Goal: Complete application form: Complete application form

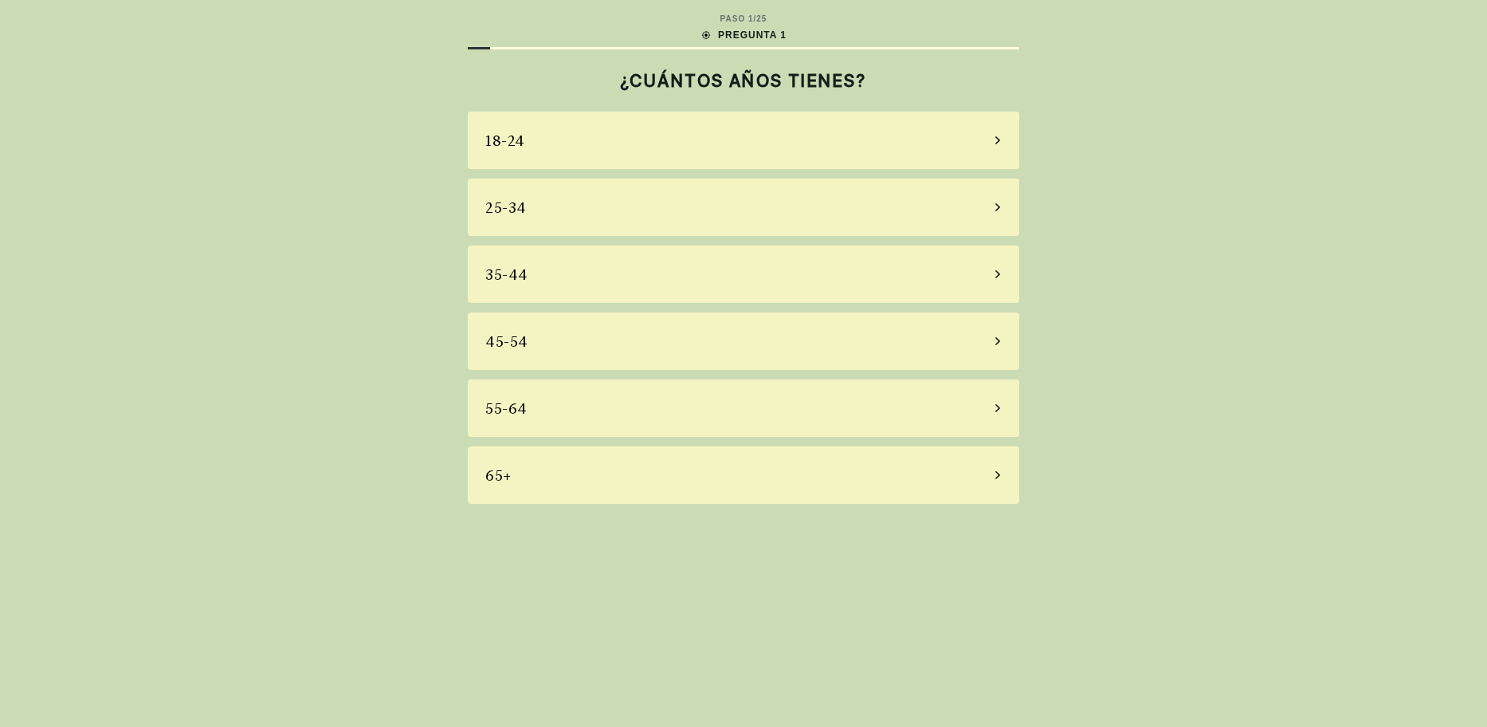
click at [995, 410] on icon at bounding box center [997, 408] width 8 height 14
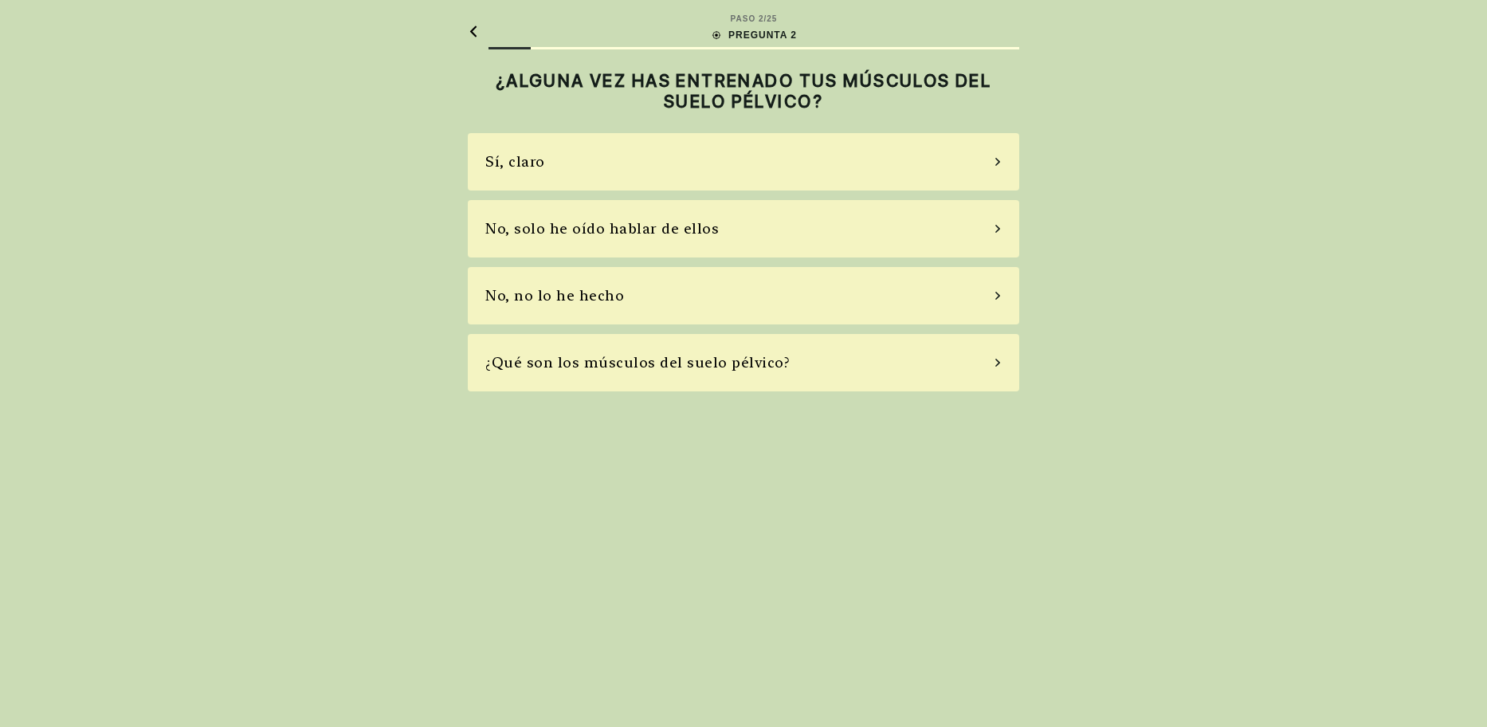
click at [991, 224] on div "No, solo he oído hablar de ellos" at bounding box center [743, 228] width 551 height 57
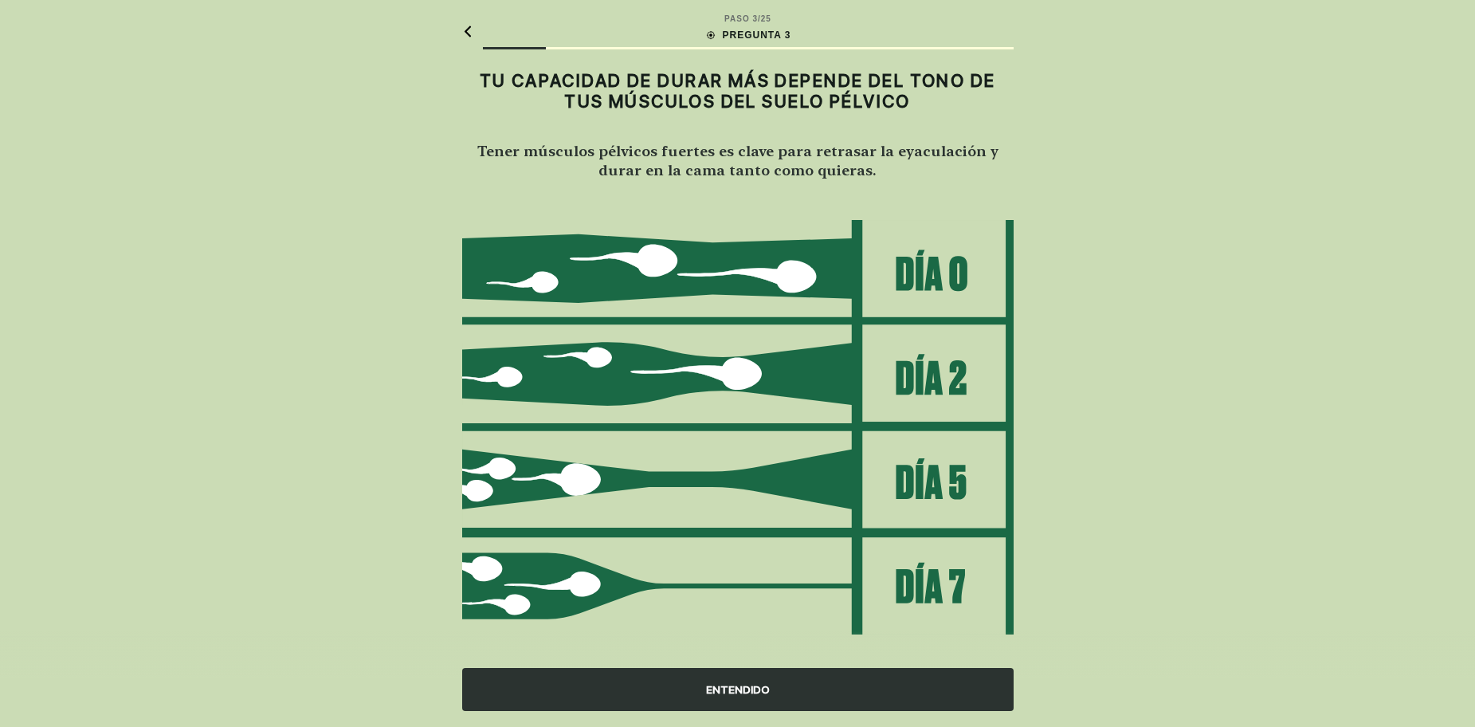
scroll to position [17, 0]
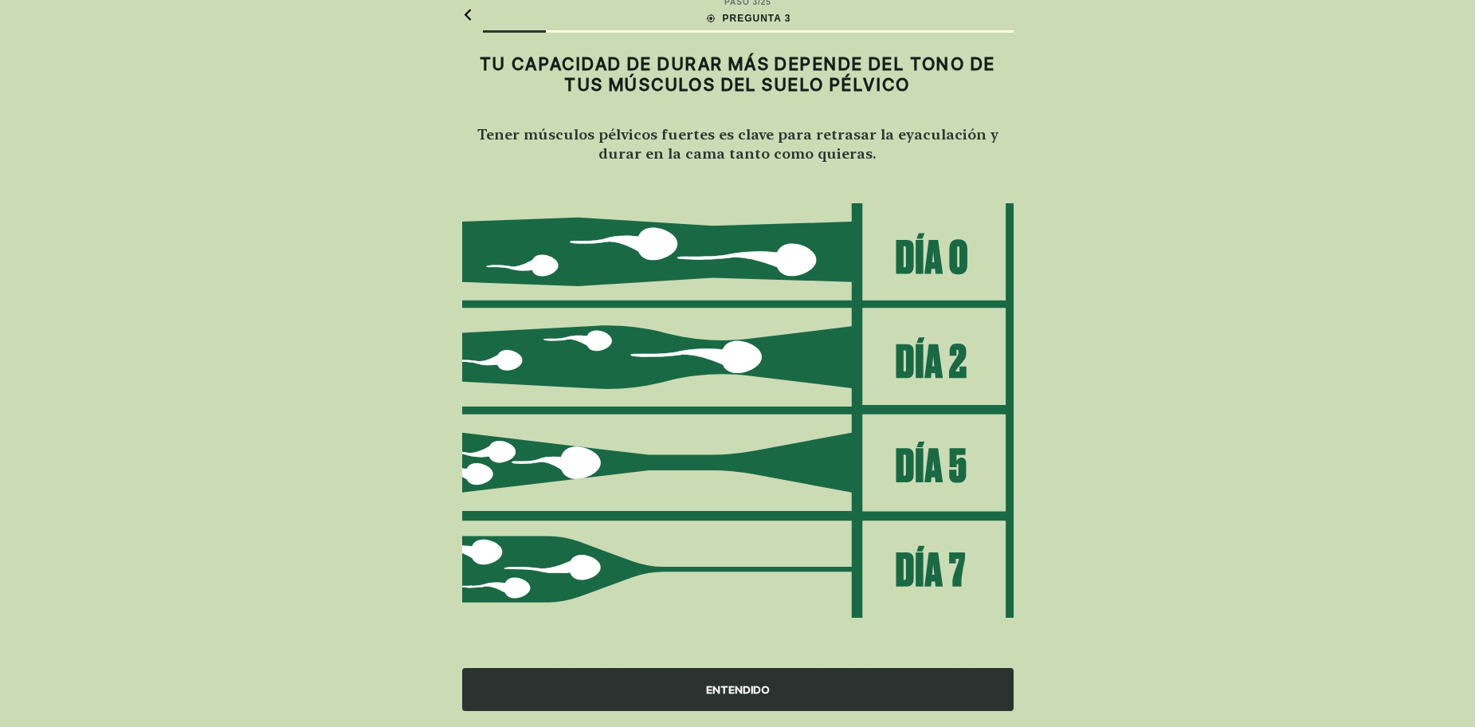
click at [633, 683] on div "ENTENDIDO" at bounding box center [737, 689] width 551 height 43
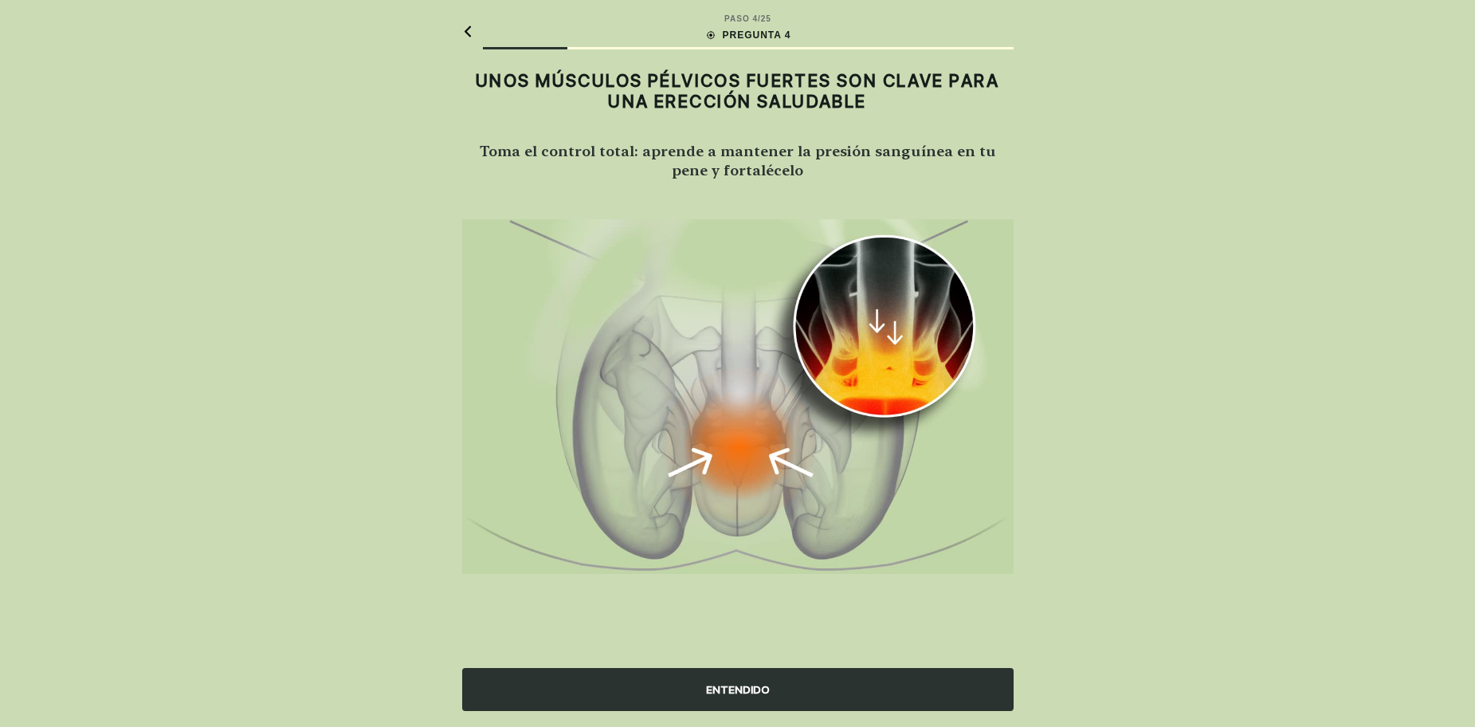
scroll to position [0, 0]
click at [763, 690] on div "ENTENDIDO" at bounding box center [743, 689] width 551 height 43
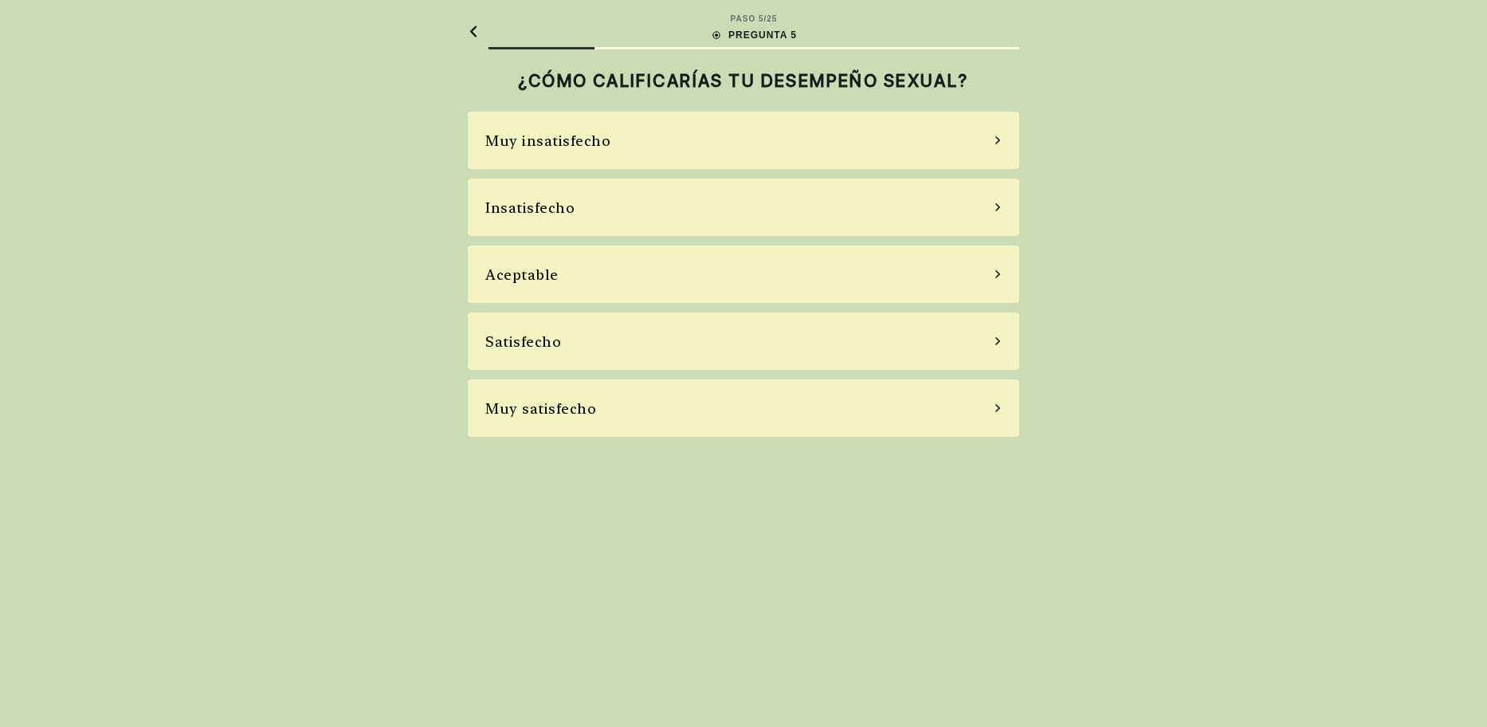
click at [970, 266] on div "Aceptable" at bounding box center [743, 273] width 551 height 57
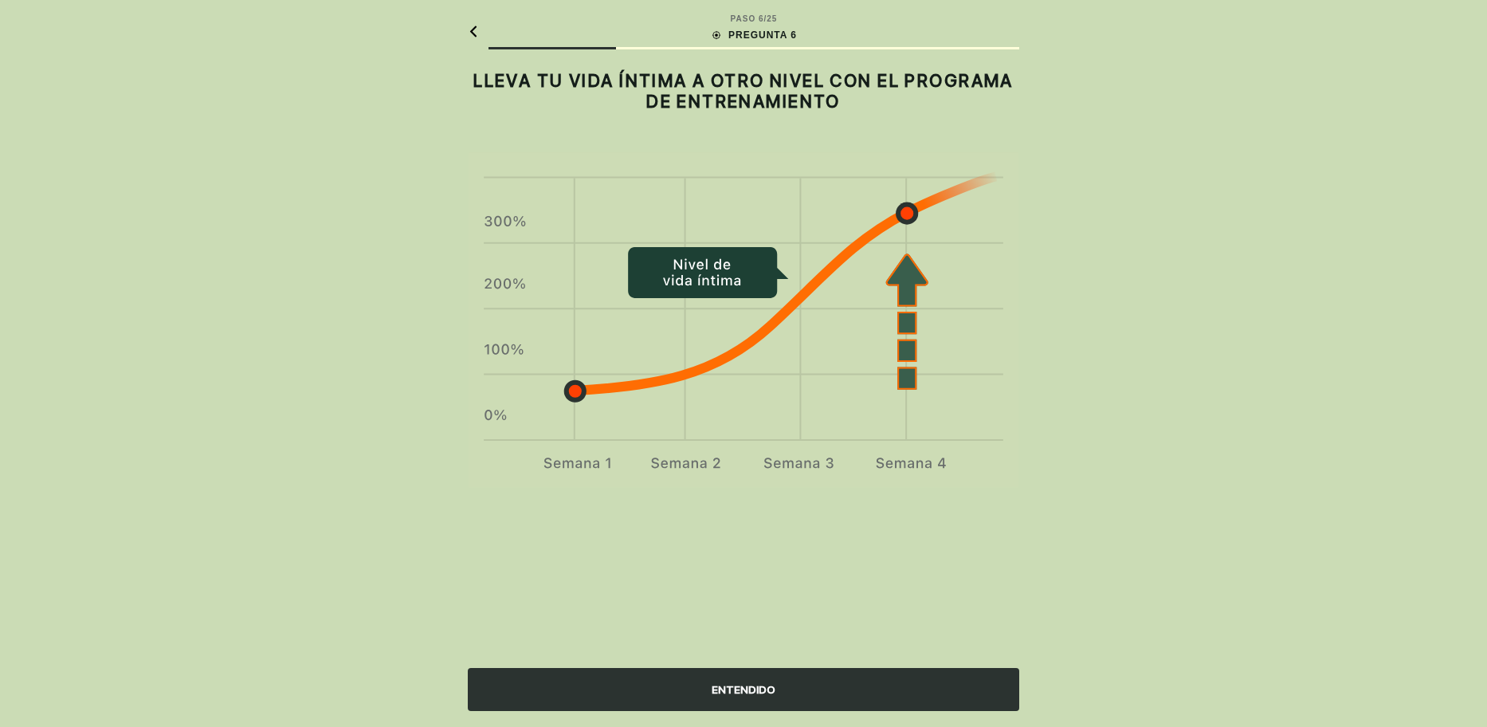
click at [821, 686] on div "ENTENDIDO" at bounding box center [743, 689] width 551 height 43
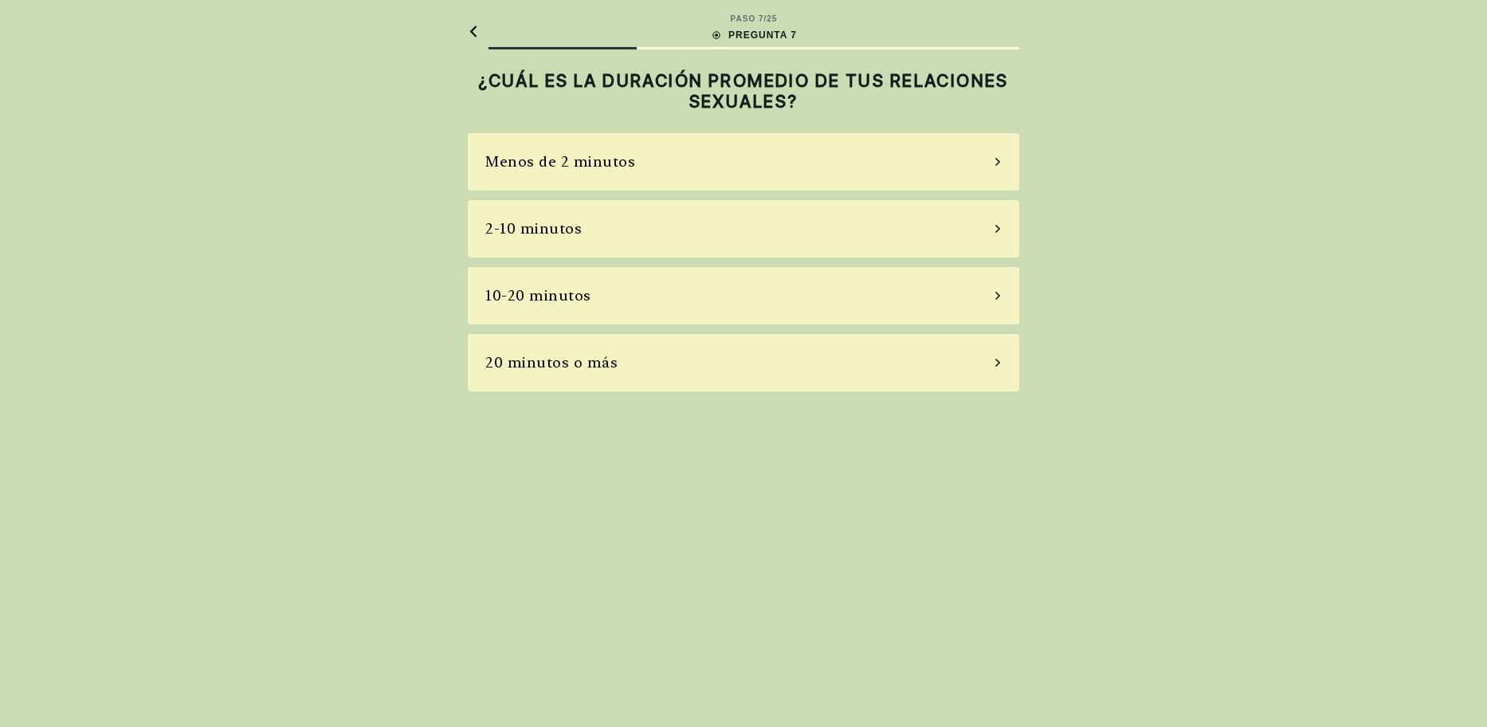
click at [990, 233] on div "2-10 minutos" at bounding box center [743, 228] width 551 height 57
click at [991, 232] on div "A veces" at bounding box center [743, 228] width 551 height 57
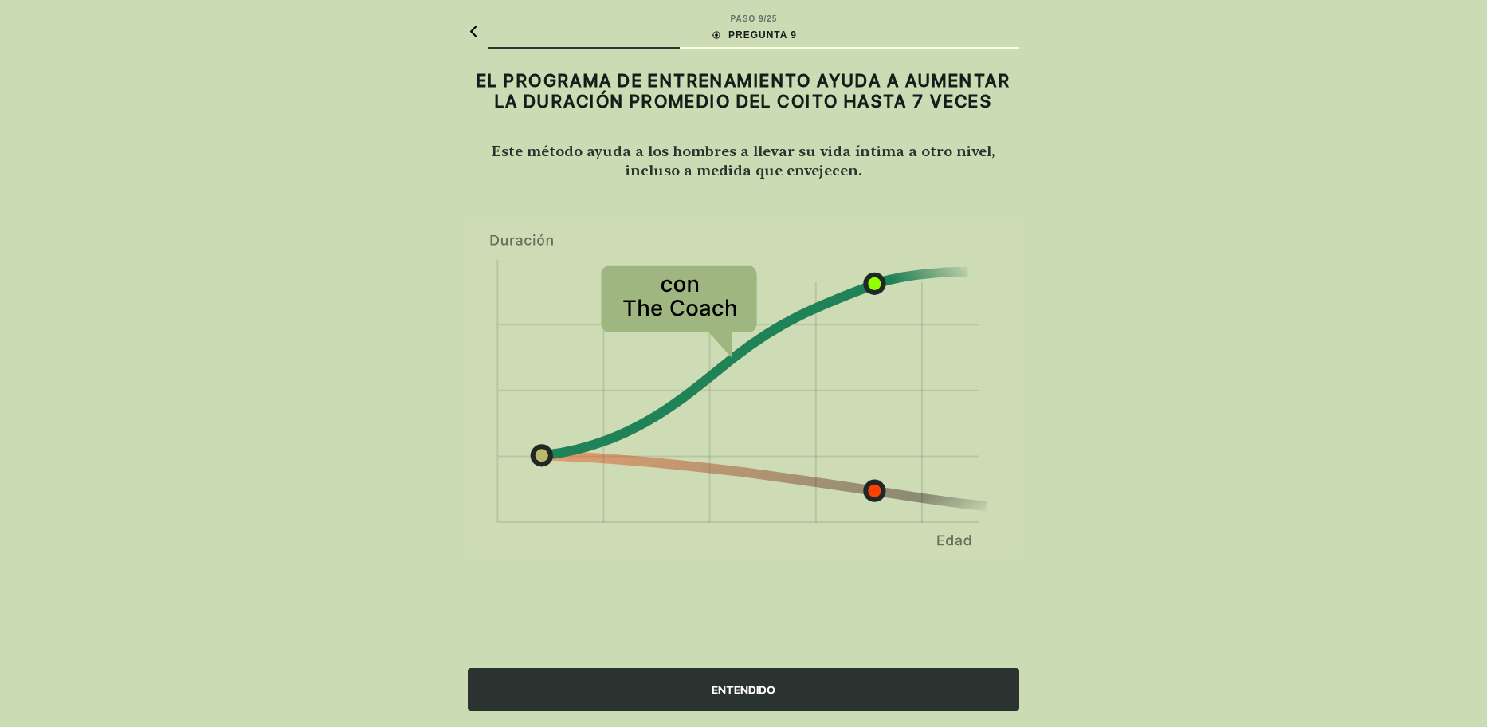
click at [774, 691] on div "ENTENDIDO" at bounding box center [743, 689] width 551 height 43
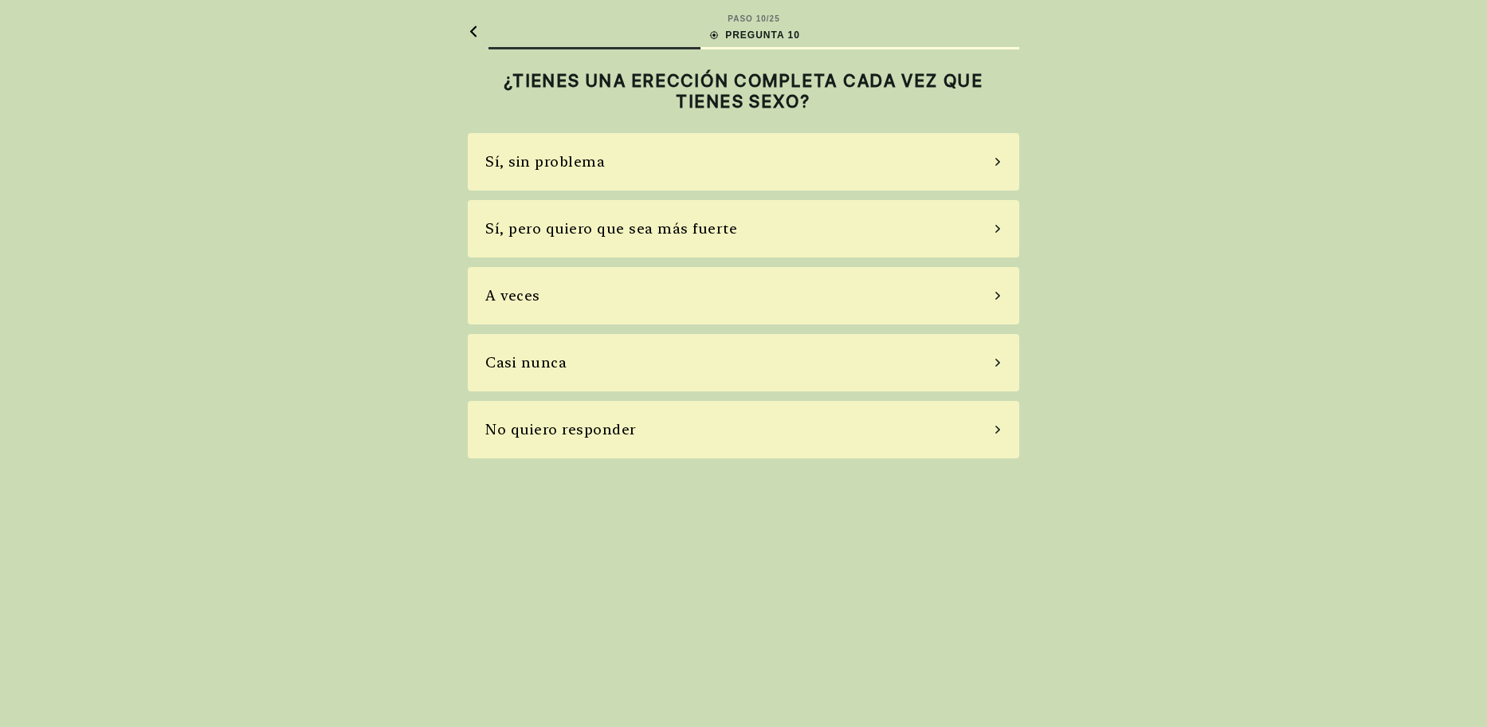
click at [739, 230] on div "Sí, pero quiero que sea más fuerte" at bounding box center [743, 228] width 551 height 57
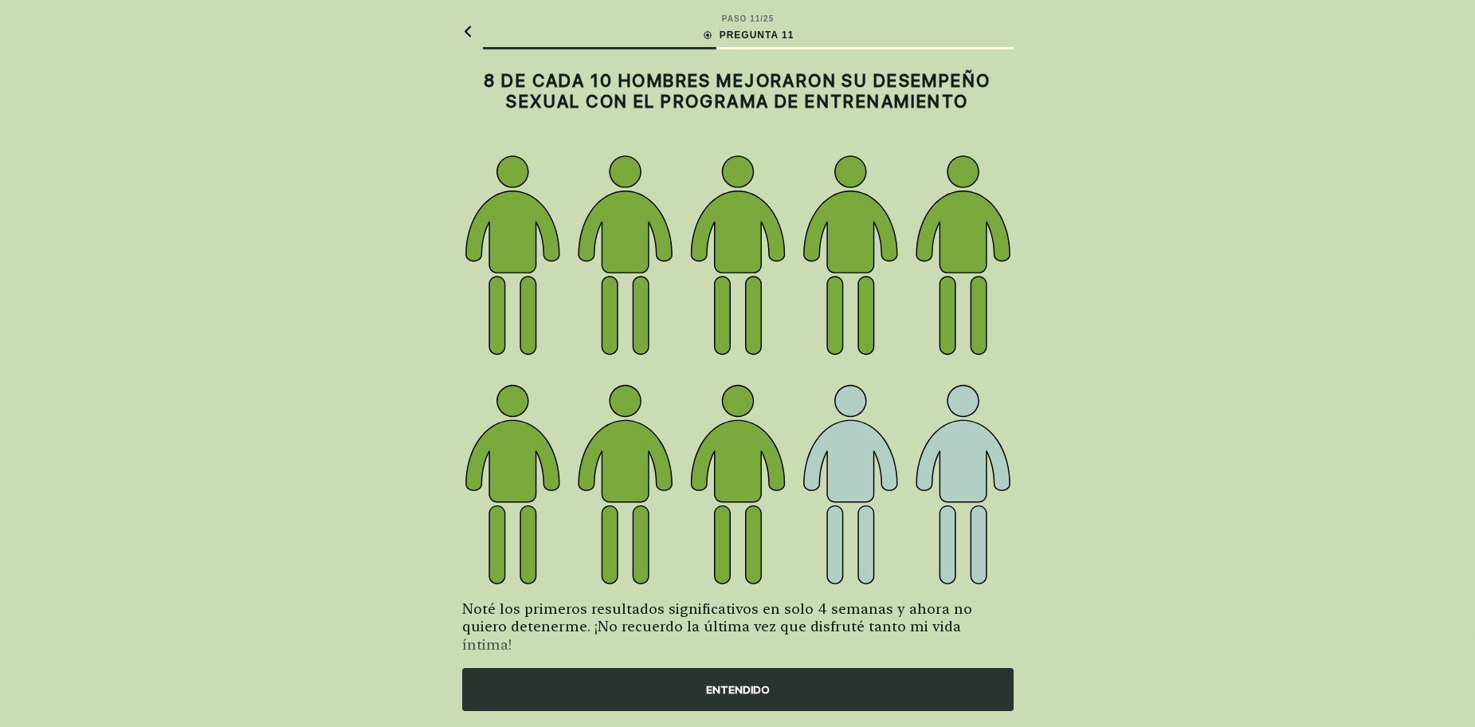
click at [823, 684] on div "ENTENDIDO" at bounding box center [737, 689] width 551 height 43
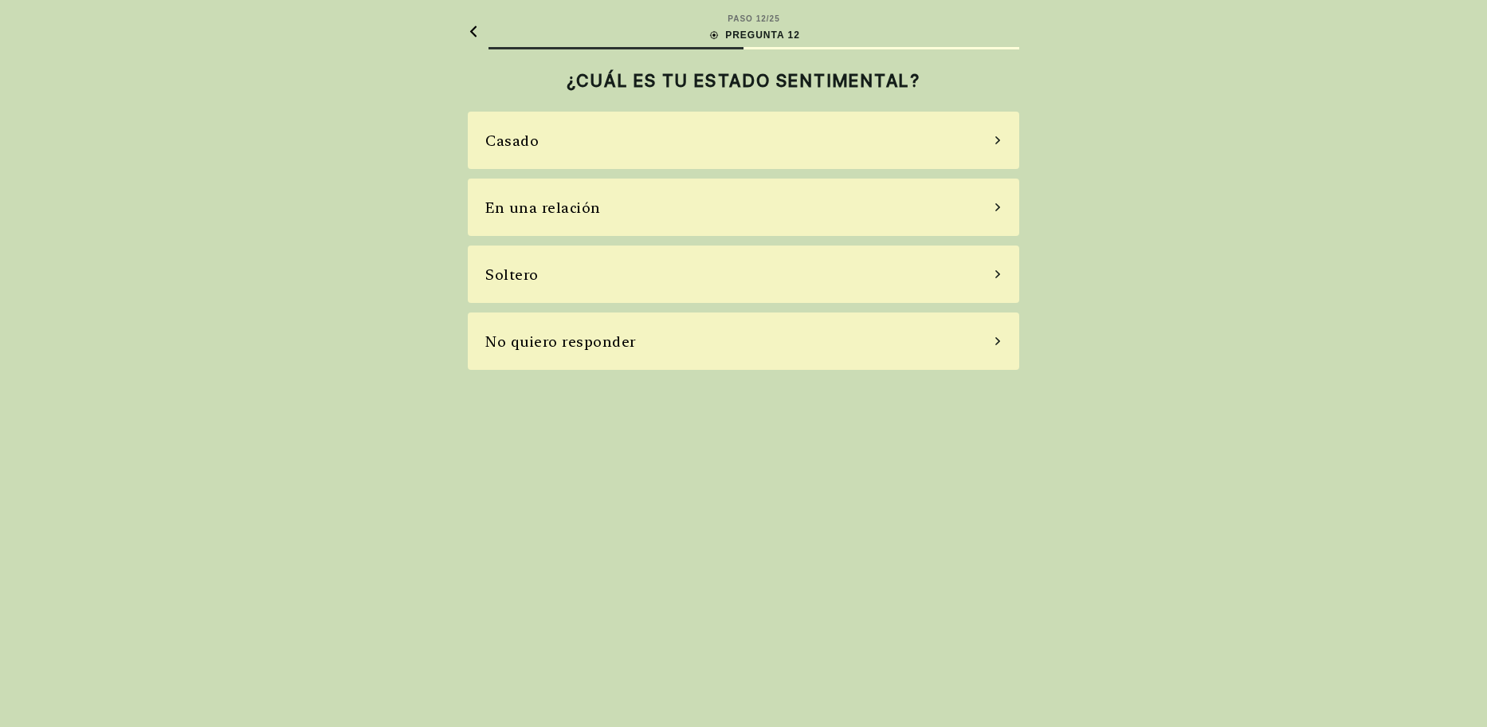
click at [806, 126] on div "Casado" at bounding box center [743, 140] width 551 height 57
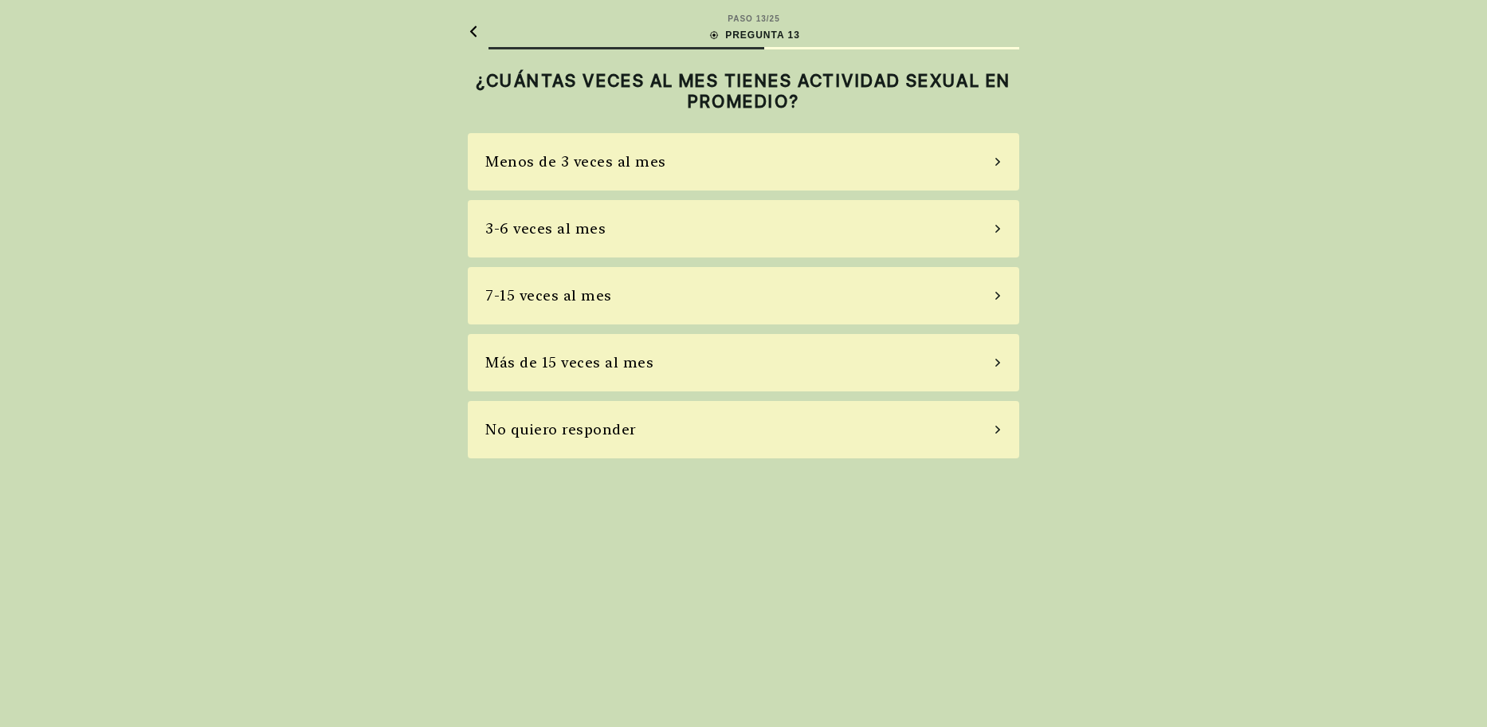
click at [823, 170] on div "Menos de 3 veces al mes" at bounding box center [743, 161] width 551 height 57
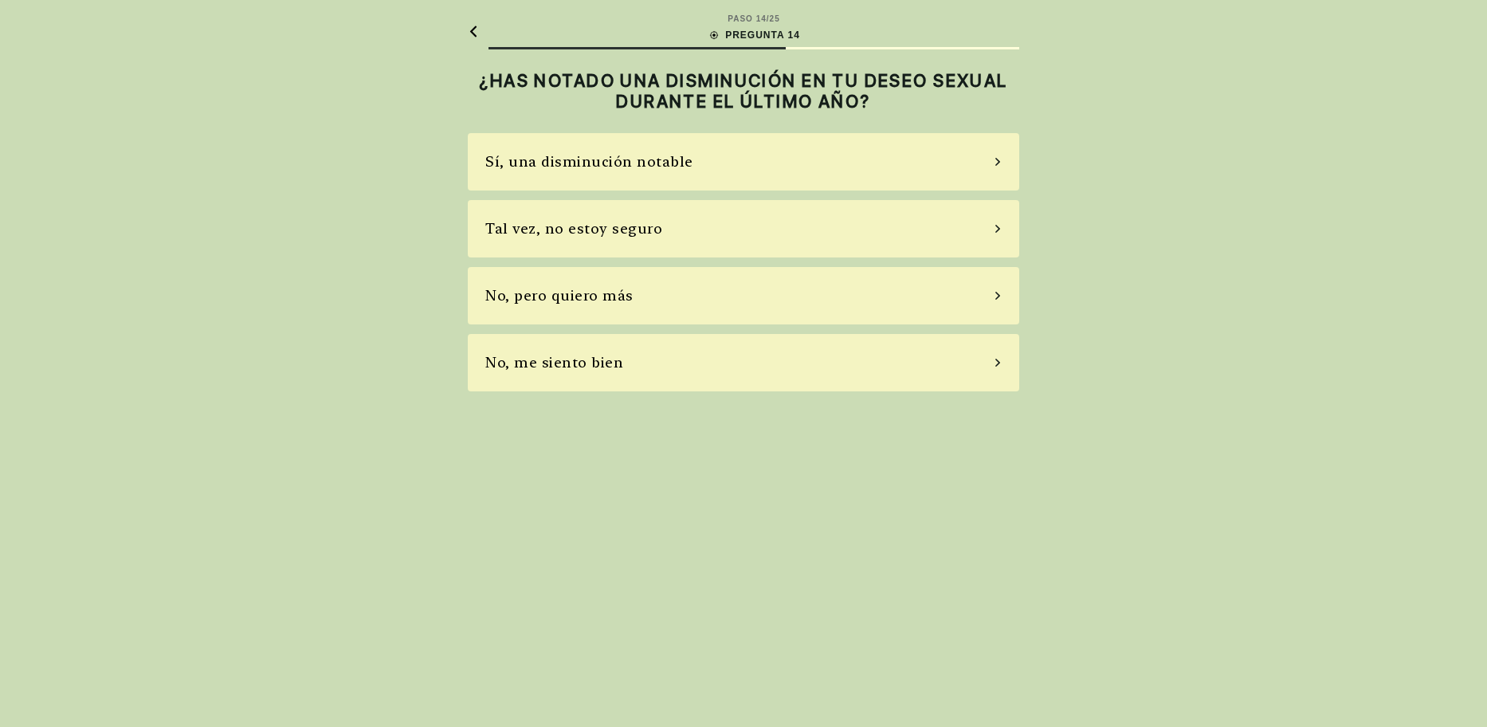
click at [778, 232] on div "Tal vez, no estoy seguro" at bounding box center [743, 228] width 551 height 57
click at [784, 299] on div "No, no tomo" at bounding box center [743, 295] width 551 height 57
